Goal: Check status: Check status

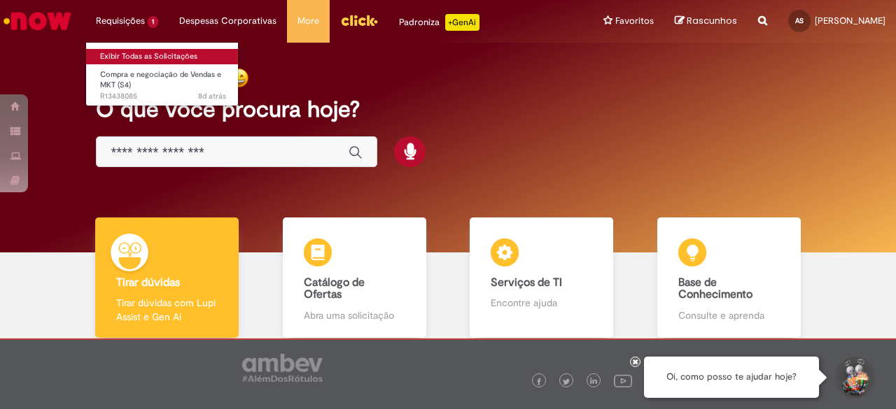
click at [135, 55] on link "Exibir Todas as Solicitações" at bounding box center [163, 56] width 154 height 15
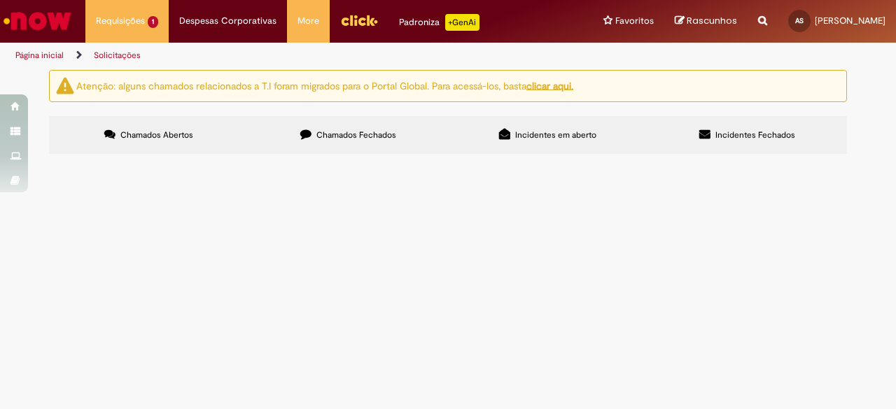
click at [0, 0] on span "Chamado referente a negociação da produção de sleeves para as latas de green mix" at bounding box center [0, 0] width 0 height 0
click at [0, 0] on span "Compra e negociação de Vendas e MKT (S4)" at bounding box center [0, 0] width 0 height 0
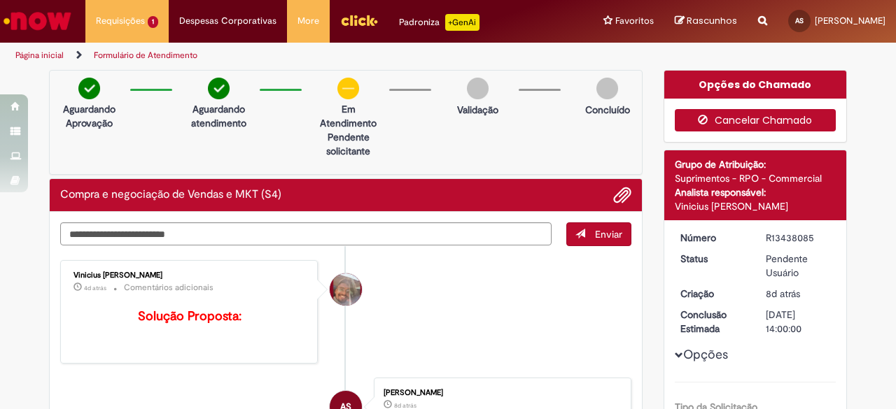
click at [782, 113] on button "Cancelar Chamado" at bounding box center [756, 120] width 162 height 22
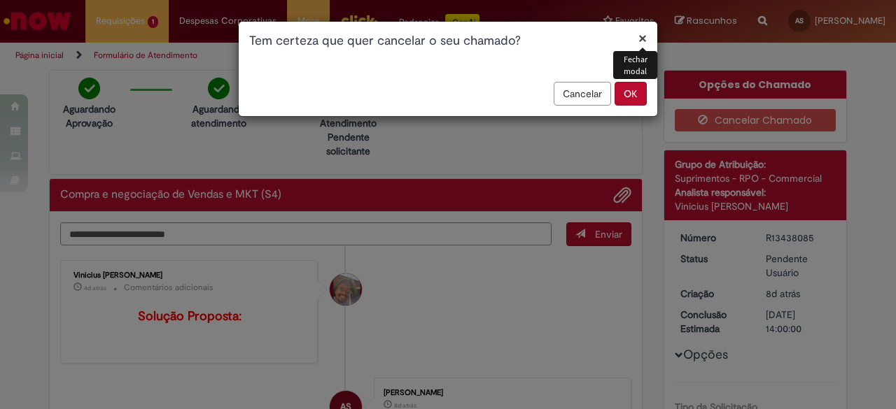
click at [631, 90] on button "OK" at bounding box center [630, 94] width 32 height 24
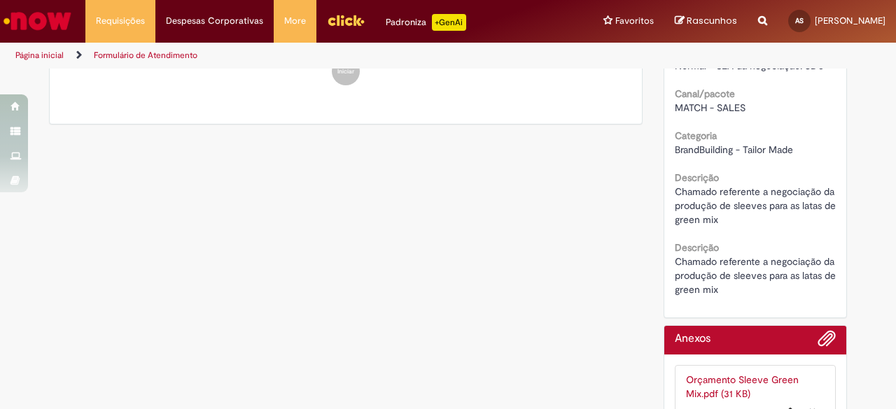
scroll to position [572, 0]
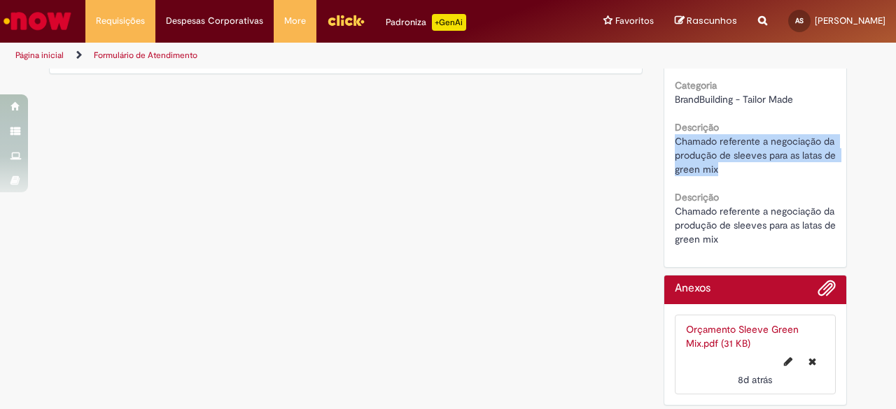
drag, startPoint x: 726, startPoint y: 164, endPoint x: 658, endPoint y: 140, distance: 72.2
copy span "Chamado referente a negociação da produção de sleeves para as latas de green mix"
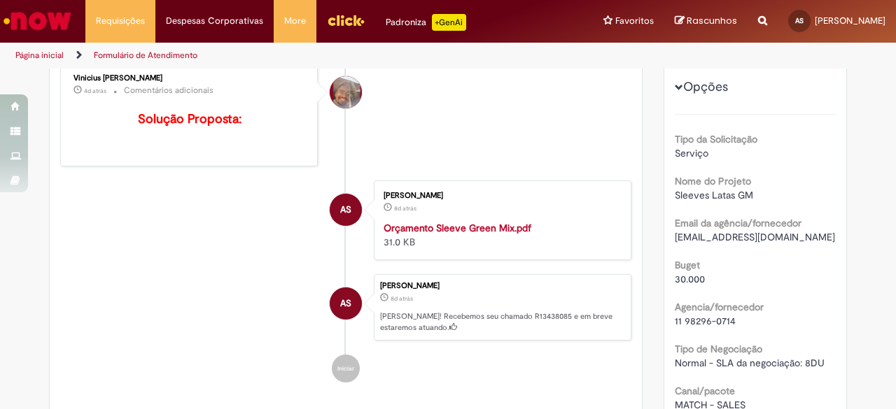
scroll to position [223, 0]
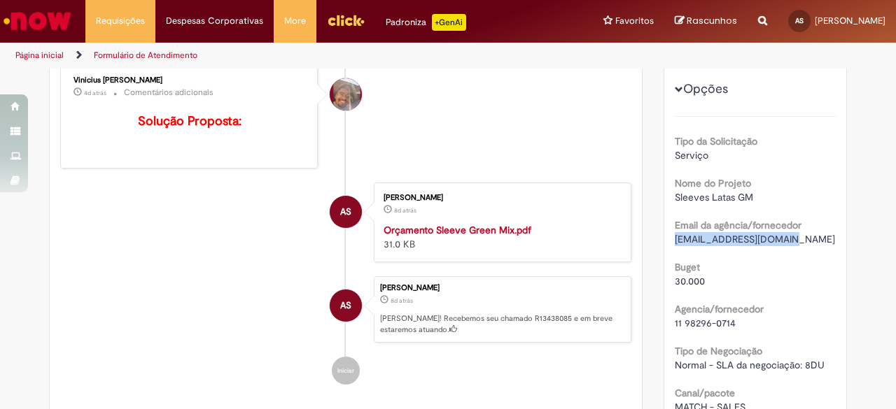
drag, startPoint x: 786, startPoint y: 236, endPoint x: 662, endPoint y: 240, distance: 123.9
click at [664, 240] on div "Número R13438085 Status Cancelado Criação 8d atrás 8 dias atrás Conclusão Estim…" at bounding box center [755, 293] width 183 height 649
copy span "[EMAIL_ADDRESS][DOMAIN_NAME]"
